Goal: Task Accomplishment & Management: Use online tool/utility

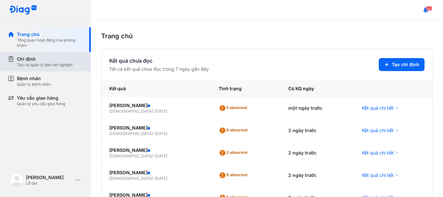
click at [44, 62] on div "Tạo và quản lý đơn xét nghiệm" at bounding box center [45, 64] width 56 height 5
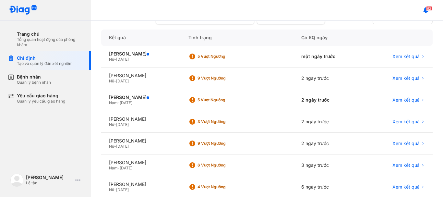
scroll to position [32, 0]
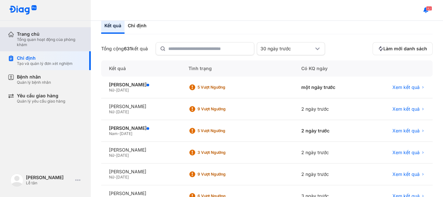
click at [30, 34] on div "Trang chủ" at bounding box center [50, 34] width 66 height 6
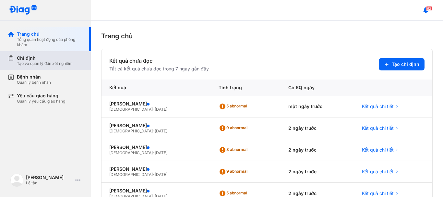
click at [41, 66] on div "Tạo và quản lý đơn xét nghiệm" at bounding box center [45, 63] width 56 height 5
